Goal: Transaction & Acquisition: Purchase product/service

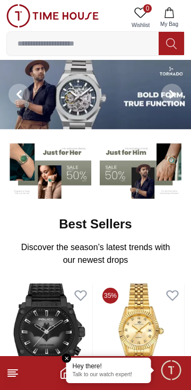
click at [19, 10] on img at bounding box center [52, 15] width 92 height 23
click at [66, 359] on em "Close tooltip" at bounding box center [67, 358] width 10 height 10
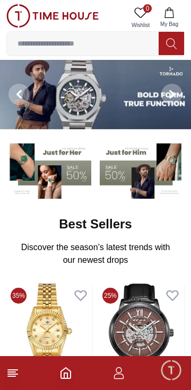
click at [124, 374] on icon "button" at bounding box center [118, 372] width 13 height 13
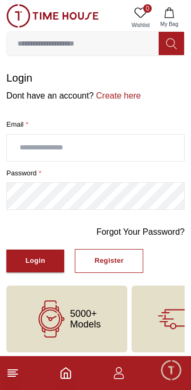
click at [107, 98] on link "Create here" at bounding box center [117, 95] width 47 height 9
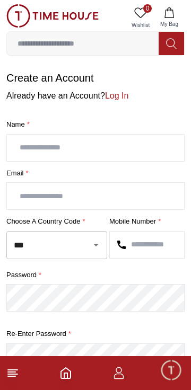
click at [107, 151] on input "text" at bounding box center [95, 147] width 177 height 26
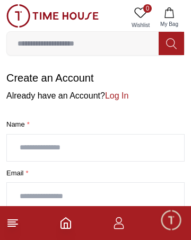
type input "**********"
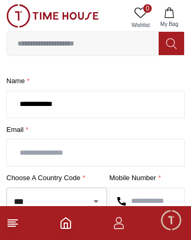
scroll to position [44, 0]
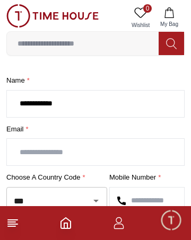
click at [104, 152] on input "text" at bounding box center [95, 152] width 177 height 26
type input "**********"
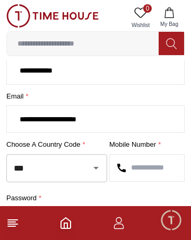
scroll to position [95, 0]
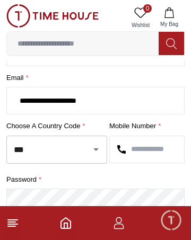
click at [88, 147] on button "Open" at bounding box center [95, 149] width 15 height 15
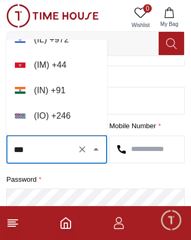
scroll to position [2583, 0]
click at [56, 92] on li "( IN ) + 91" at bounding box center [56, 90] width 101 height 25
type input "**"
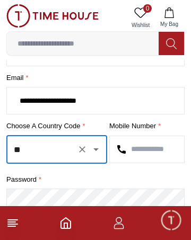
click at [147, 149] on input "text" at bounding box center [147, 149] width 74 height 26
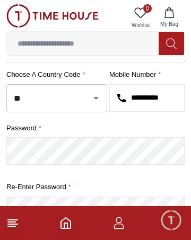
scroll to position [146, 0]
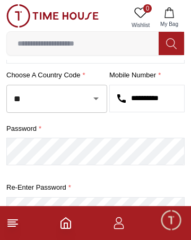
type input "**********"
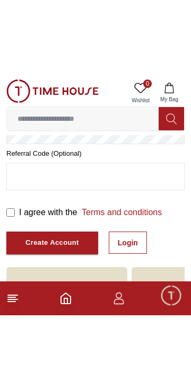
scroll to position [212, 0]
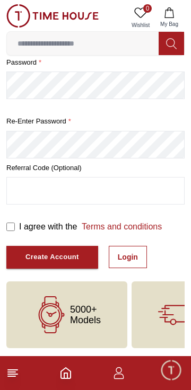
click at [72, 262] on div "Create Account" at bounding box center [51, 257] width 53 height 12
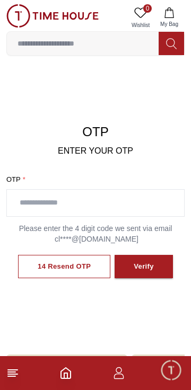
click at [42, 204] on input "text" at bounding box center [95, 203] width 177 height 26
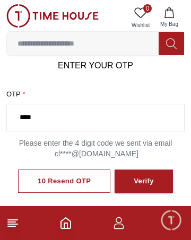
type input "****"
click at [151, 185] on div "Verify" at bounding box center [143, 181] width 20 height 12
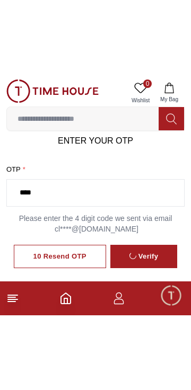
scroll to position [74, 0]
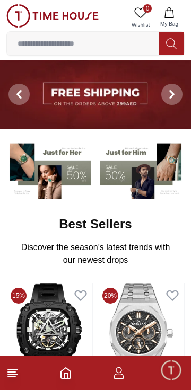
click at [168, 95] on icon at bounding box center [171, 94] width 8 height 8
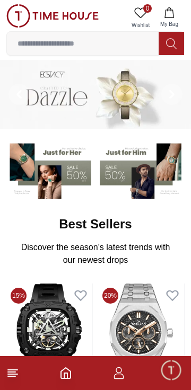
click at [168, 94] on icon at bounding box center [171, 94] width 8 height 8
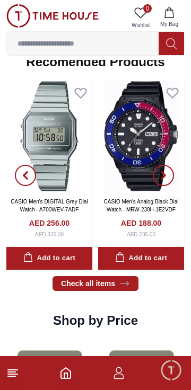
scroll to position [966, 0]
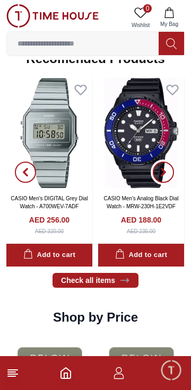
click at [156, 128] on button "button" at bounding box center [163, 172] width 38 height 189
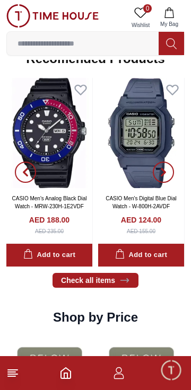
click at [58, 133] on img at bounding box center [49, 133] width 86 height 110
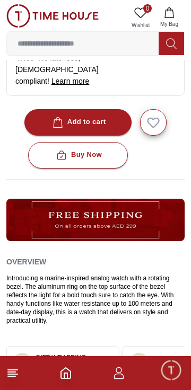
scroll to position [393, 0]
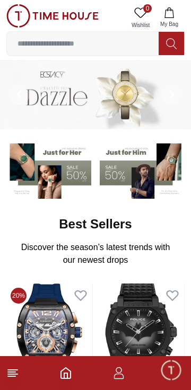
click at [18, 372] on icon at bounding box center [12, 372] width 13 height 13
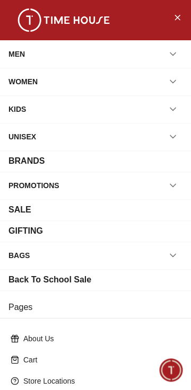
click at [155, 55] on div "MEN" at bounding box center [95, 53] width 174 height 19
click at [172, 57] on icon "button" at bounding box center [172, 54] width 11 height 11
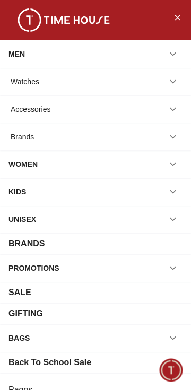
click at [64, 79] on div "Watches" at bounding box center [95, 81] width 174 height 19
click at [181, 83] on button "button" at bounding box center [172, 81] width 19 height 19
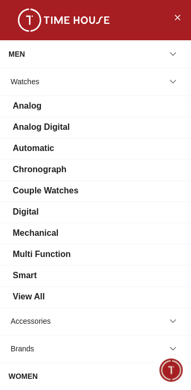
click at [167, 52] on icon "button" at bounding box center [172, 54] width 11 height 11
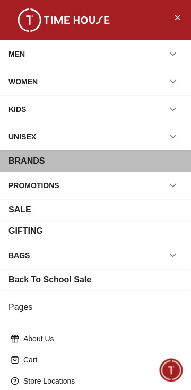
click at [147, 157] on div "BRANDS" at bounding box center [95, 161] width 174 height 13
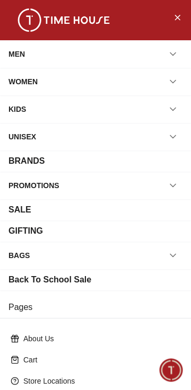
click at [173, 23] on button "Close Menu" at bounding box center [176, 16] width 17 height 17
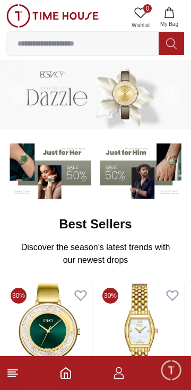
click at [92, 47] on input at bounding box center [82, 43] width 151 height 21
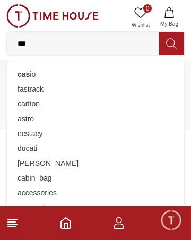
type input "***"
click at [49, 71] on div "cas io" at bounding box center [95, 74] width 164 height 15
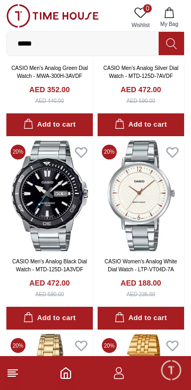
scroll to position [1524, 0]
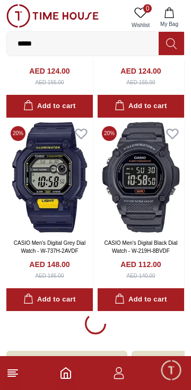
scroll to position [5669, 0]
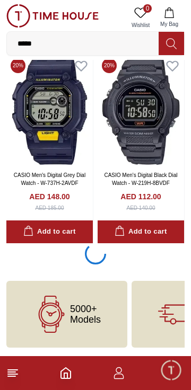
scroll to position [5669, 0]
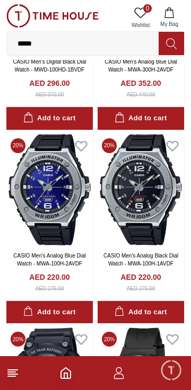
scroll to position [6554, 0]
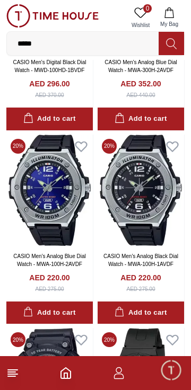
click at [42, 186] on img at bounding box center [49, 189] width 86 height 111
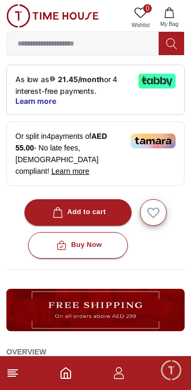
scroll to position [303, 0]
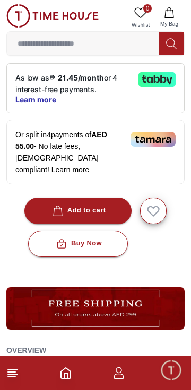
click at [92, 204] on div "Add to cart" at bounding box center [78, 210] width 56 height 12
click at [175, 13] on button "1 My Bag" at bounding box center [169, 17] width 31 height 27
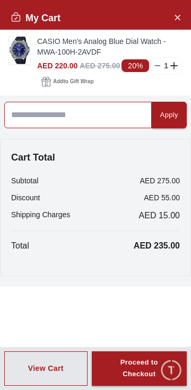
click at [81, 116] on input at bounding box center [77, 115] width 147 height 26
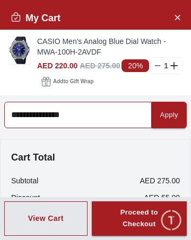
type input "**********"
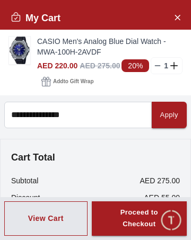
click at [163, 110] on div "Apply" at bounding box center [169, 115] width 18 height 12
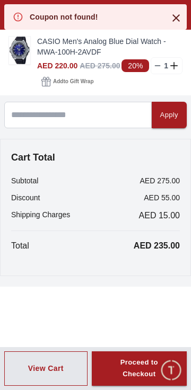
click at [147, 365] on div "Proceed to Checkout" at bounding box center [139, 368] width 57 height 24
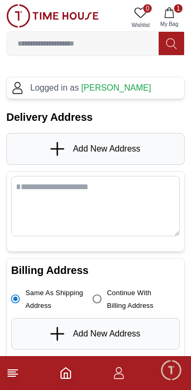
click at [76, 149] on span "Add New Address" at bounding box center [106, 148] width 67 height 13
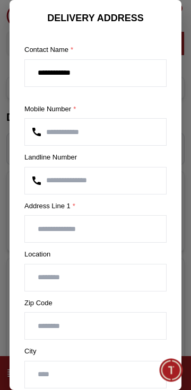
click at [101, 229] on input "text" at bounding box center [95, 229] width 141 height 26
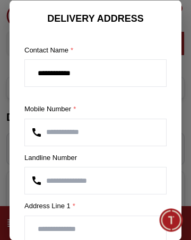
type input "**********"
type input "*****"
type input "**********"
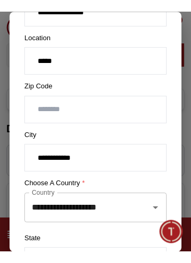
scroll to position [228, 0]
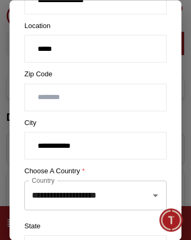
click at [41, 100] on input "number" at bounding box center [95, 97] width 141 height 26
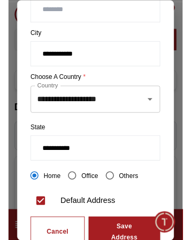
scroll to position [315, 0]
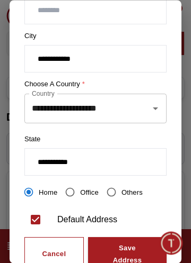
type input "******"
click at [42, 108] on input "**********" at bounding box center [80, 108] width 103 height 20
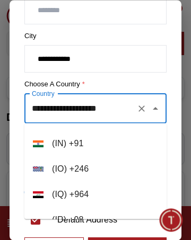
scroll to position [2615, 0]
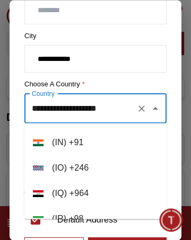
click at [109, 145] on li "( IN ) + 91" at bounding box center [95, 142] width 142 height 25
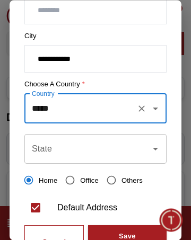
type input "*****"
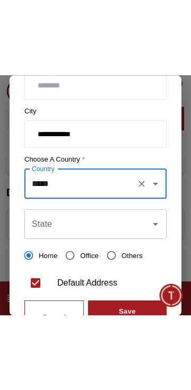
scroll to position [364, 0]
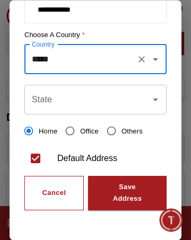
click at [136, 194] on div "Save Address" at bounding box center [127, 193] width 40 height 24
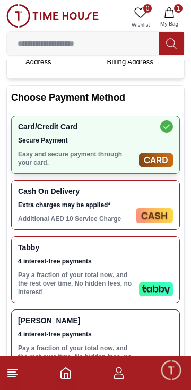
scroll to position [338, 0]
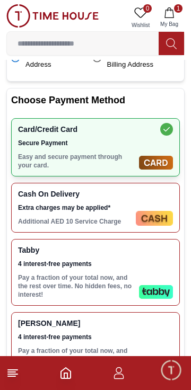
click at [121, 226] on p "Additional AED 10 Service Charge" at bounding box center [74, 221] width 113 height 8
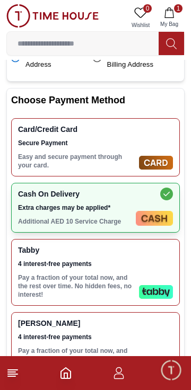
click at [129, 147] on span "Secure Payment" at bounding box center [76, 143] width 116 height 8
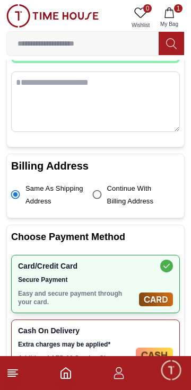
scroll to position [0, 0]
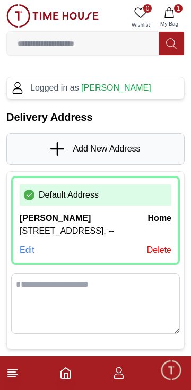
click at [174, 19] on button "1 My Bag" at bounding box center [169, 17] width 31 height 27
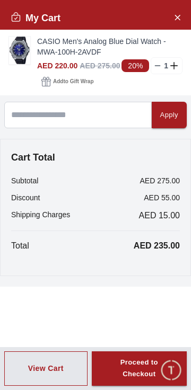
click at [141, 371] on div "Proceed to Checkout" at bounding box center [139, 368] width 57 height 24
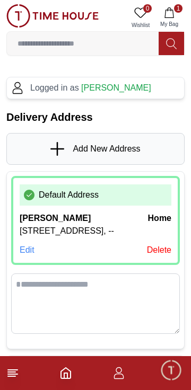
click at [178, 17] on button "1 My Bag" at bounding box center [169, 17] width 31 height 27
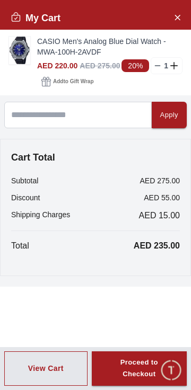
click at [157, 66] on line at bounding box center [157, 66] width 5 height 0
click at [158, 66] on line at bounding box center [157, 66] width 5 height 0
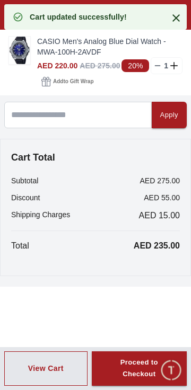
click at [174, 17] on icon at bounding box center [175, 18] width 13 height 13
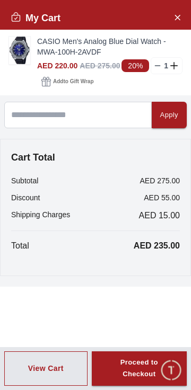
click at [158, 66] on line at bounding box center [157, 66] width 5 height 0
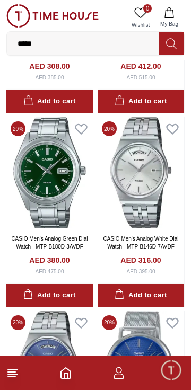
click at [156, 183] on img at bounding box center [140, 172] width 86 height 111
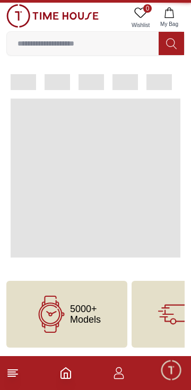
scroll to position [75, 0]
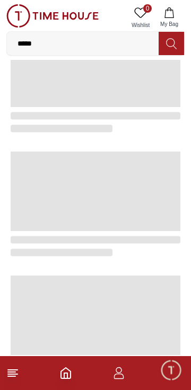
scroll to position [1813, 0]
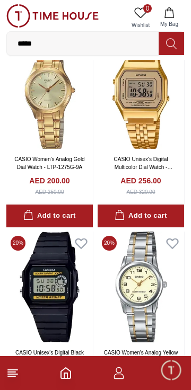
scroll to position [5667, 0]
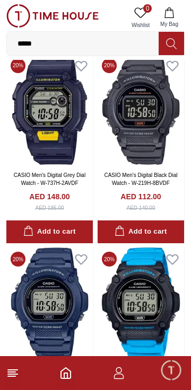
click at [120, 376] on icon "button" at bounding box center [118, 372] width 13 height 13
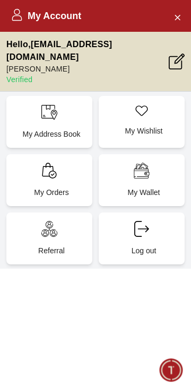
click at [43, 47] on p "Hello , [EMAIL_ADDRESS][DOMAIN_NAME]" at bounding box center [87, 50] width 162 height 25
click at [18, 74] on p "Verified" at bounding box center [87, 79] width 162 height 11
click at [177, 57] on icon at bounding box center [176, 61] width 16 height 16
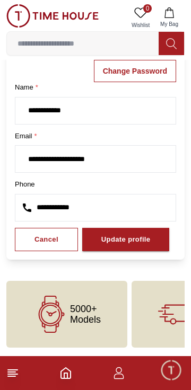
scroll to position [44, 0]
click at [55, 242] on div "Cancel" at bounding box center [46, 240] width 24 height 12
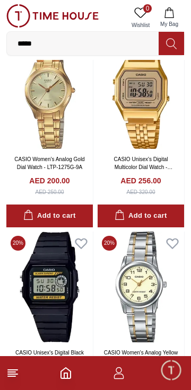
click at [121, 377] on icon "button" at bounding box center [118, 372] width 13 height 13
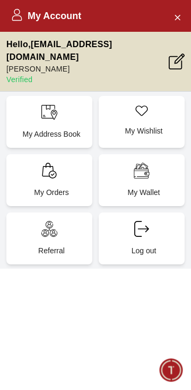
click at [17, 64] on p "[PERSON_NAME]" at bounding box center [87, 69] width 162 height 11
click at [146, 245] on p "Log out" at bounding box center [143, 250] width 73 height 11
